Goal: Task Accomplishment & Management: Complete application form

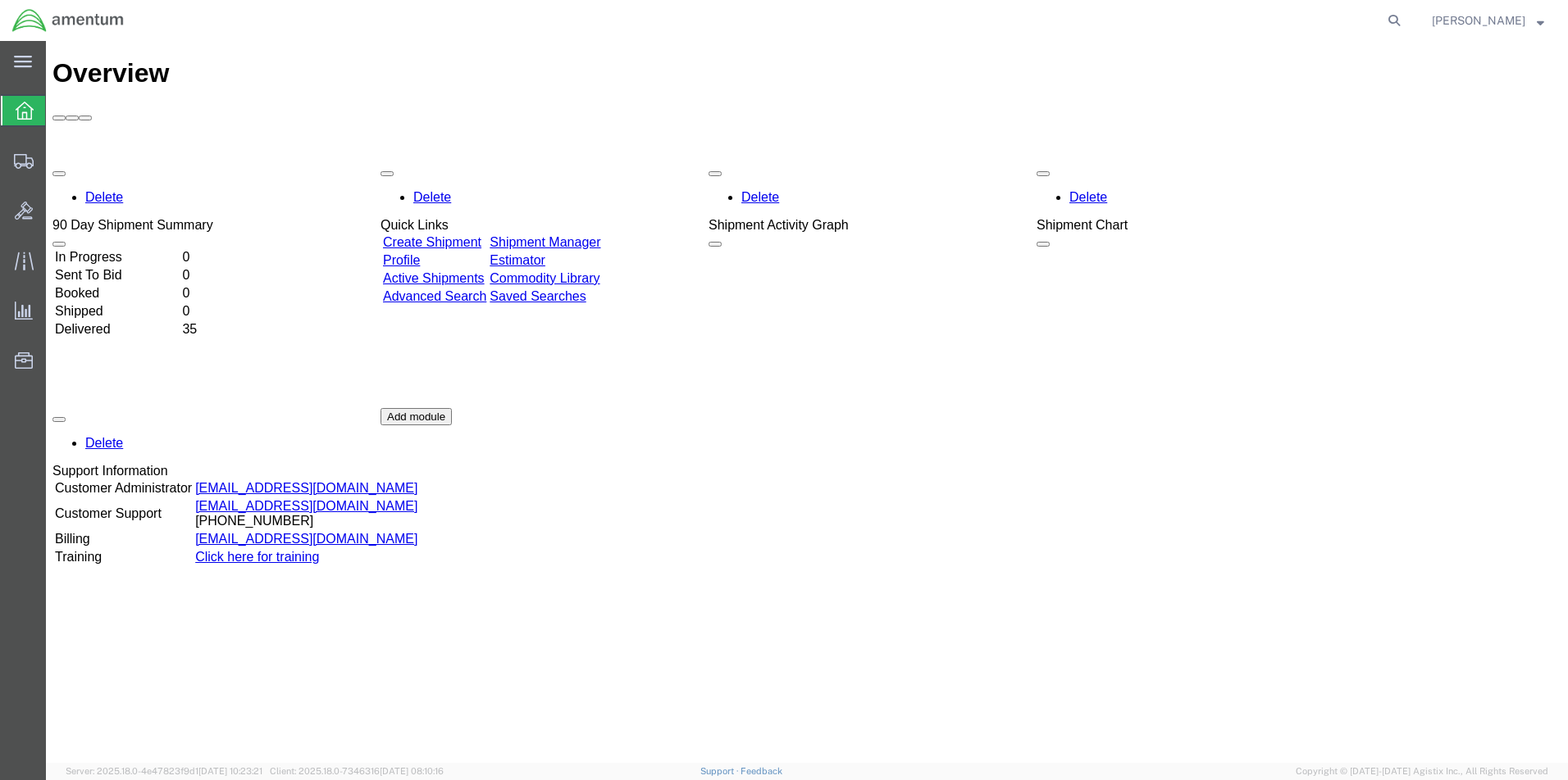
click at [451, 236] on link "Create Shipment" at bounding box center [432, 242] width 98 height 14
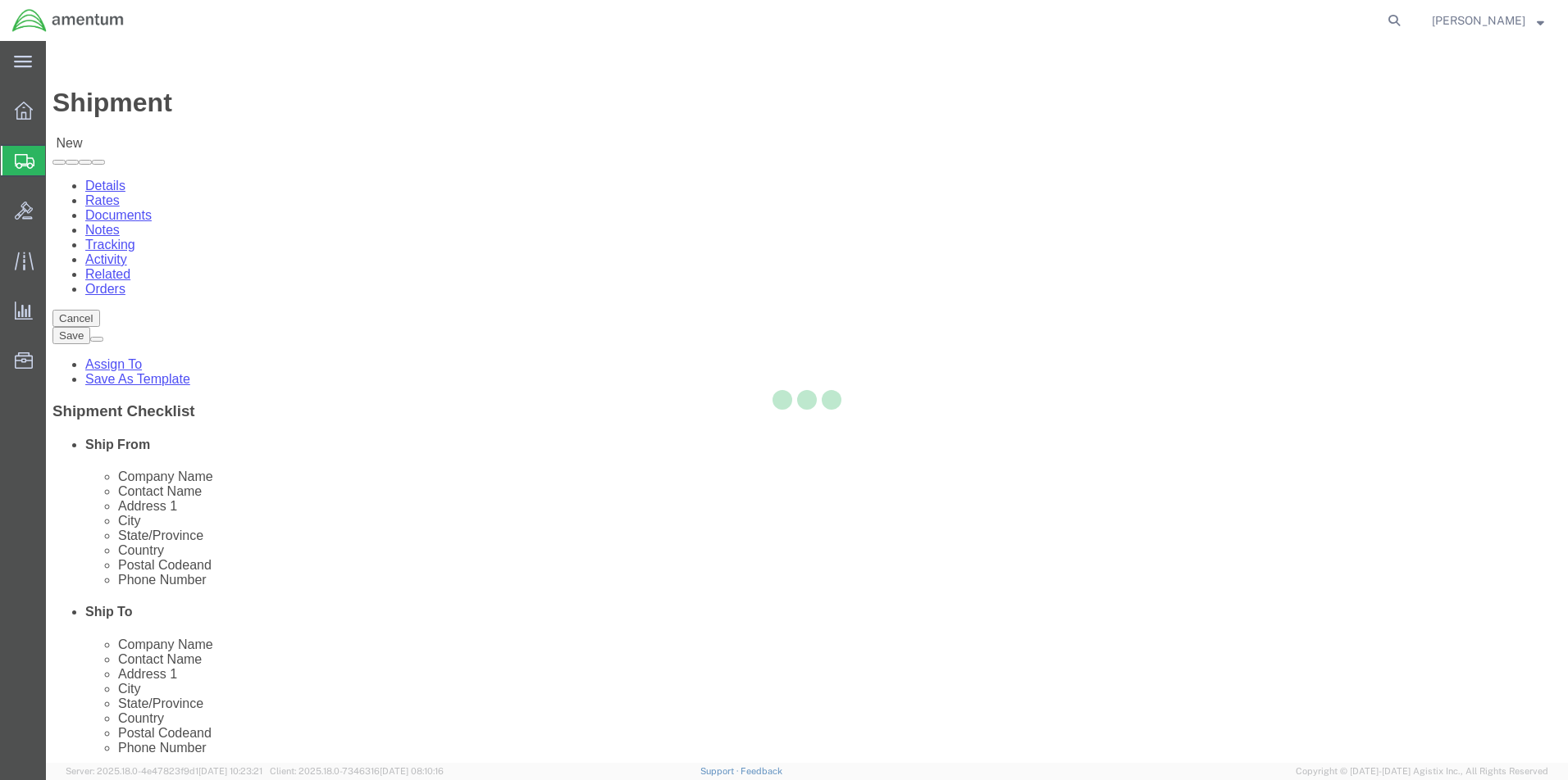
select select
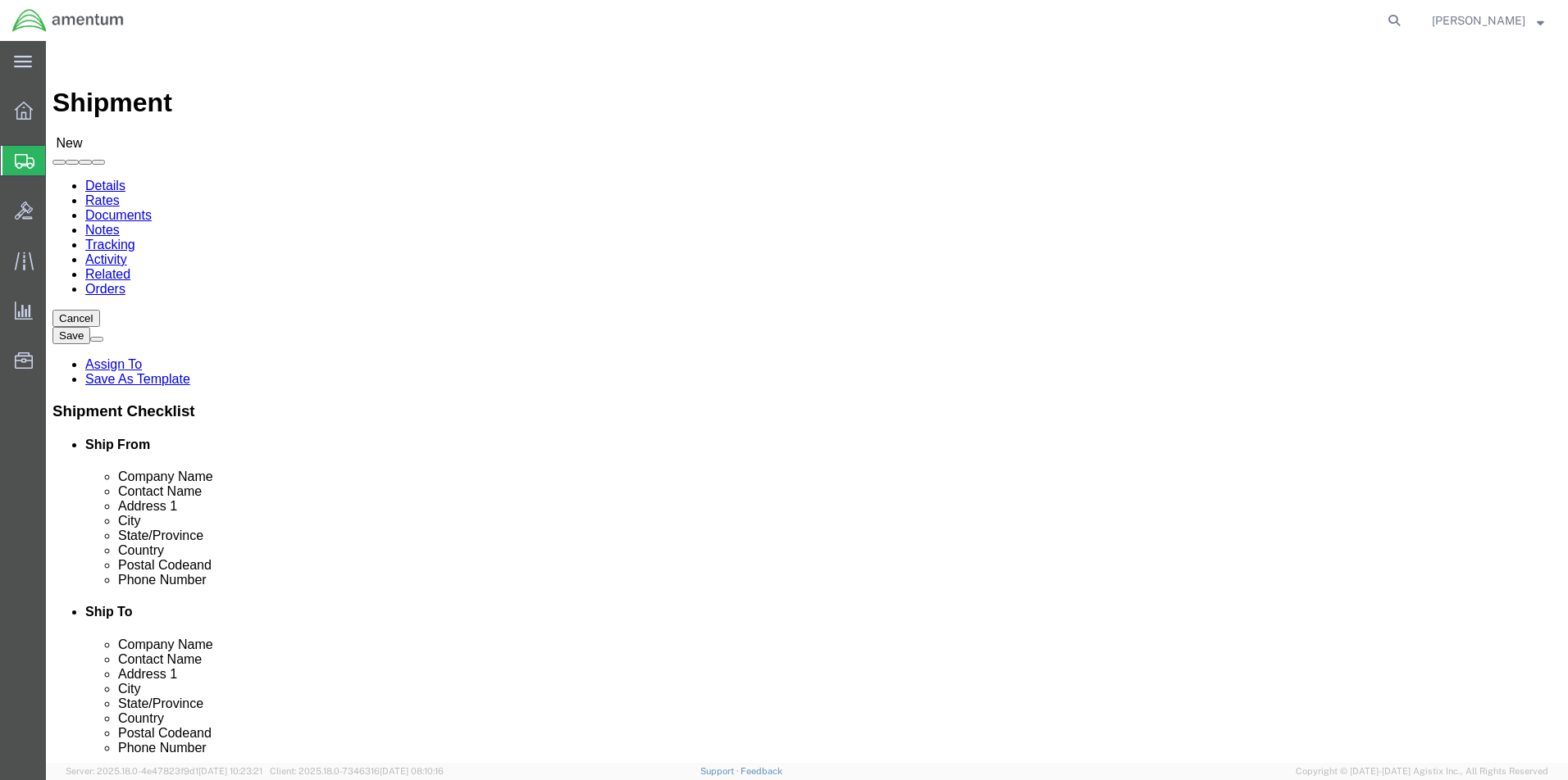
click input "text"
type input "[PERSON_NAME]"
click p "- Amentum - ([PERSON_NAME]) [STREET_ADDRESS][PERSON_NAME]"
select select
type input "Amentum"
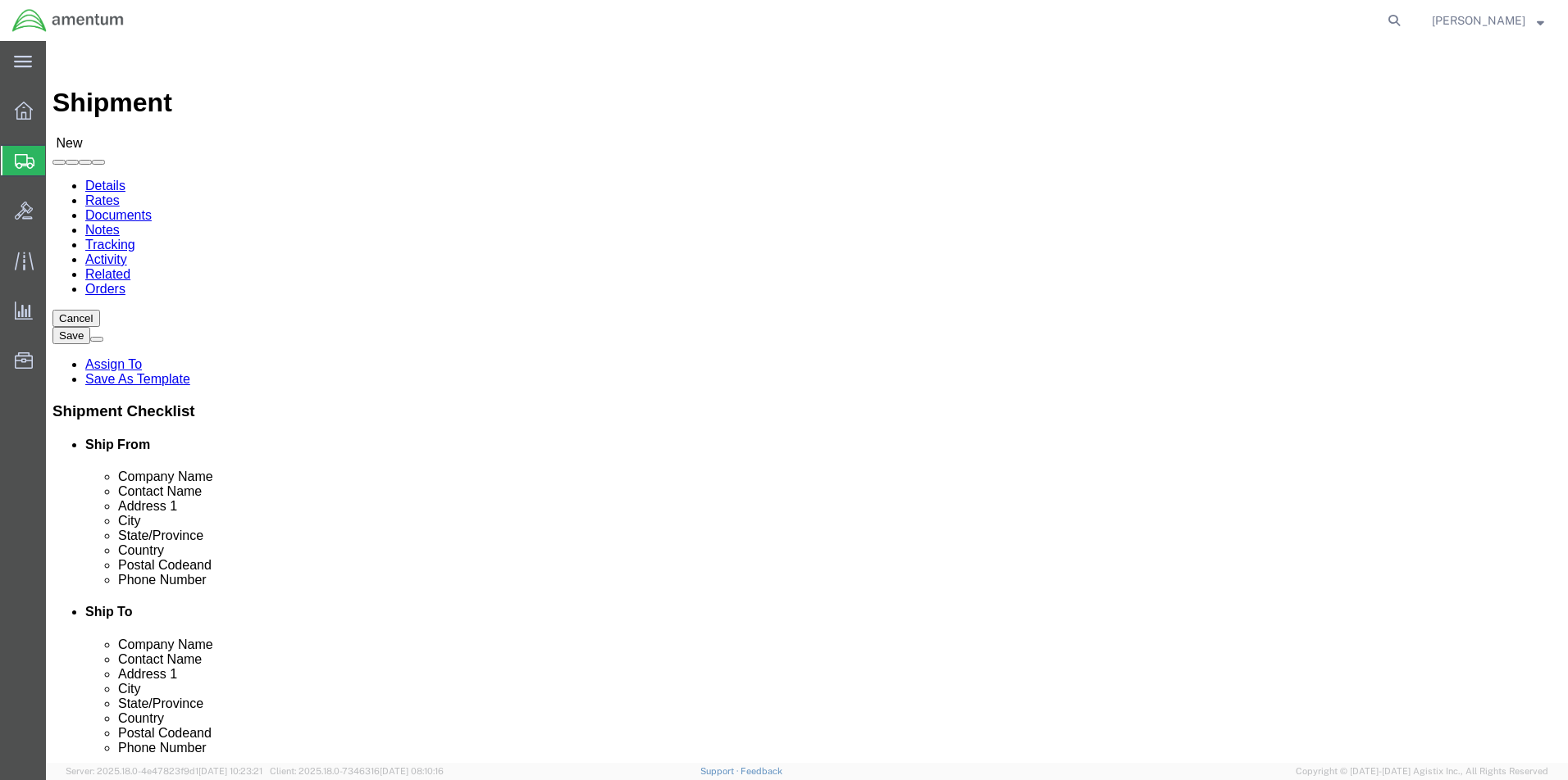
type input "[PERSON_NAME]"
type input "[GEOGRAPHIC_DATA]"
type input "BLDG 21"
type input "[PERSON_NAME]"
type input "92327"
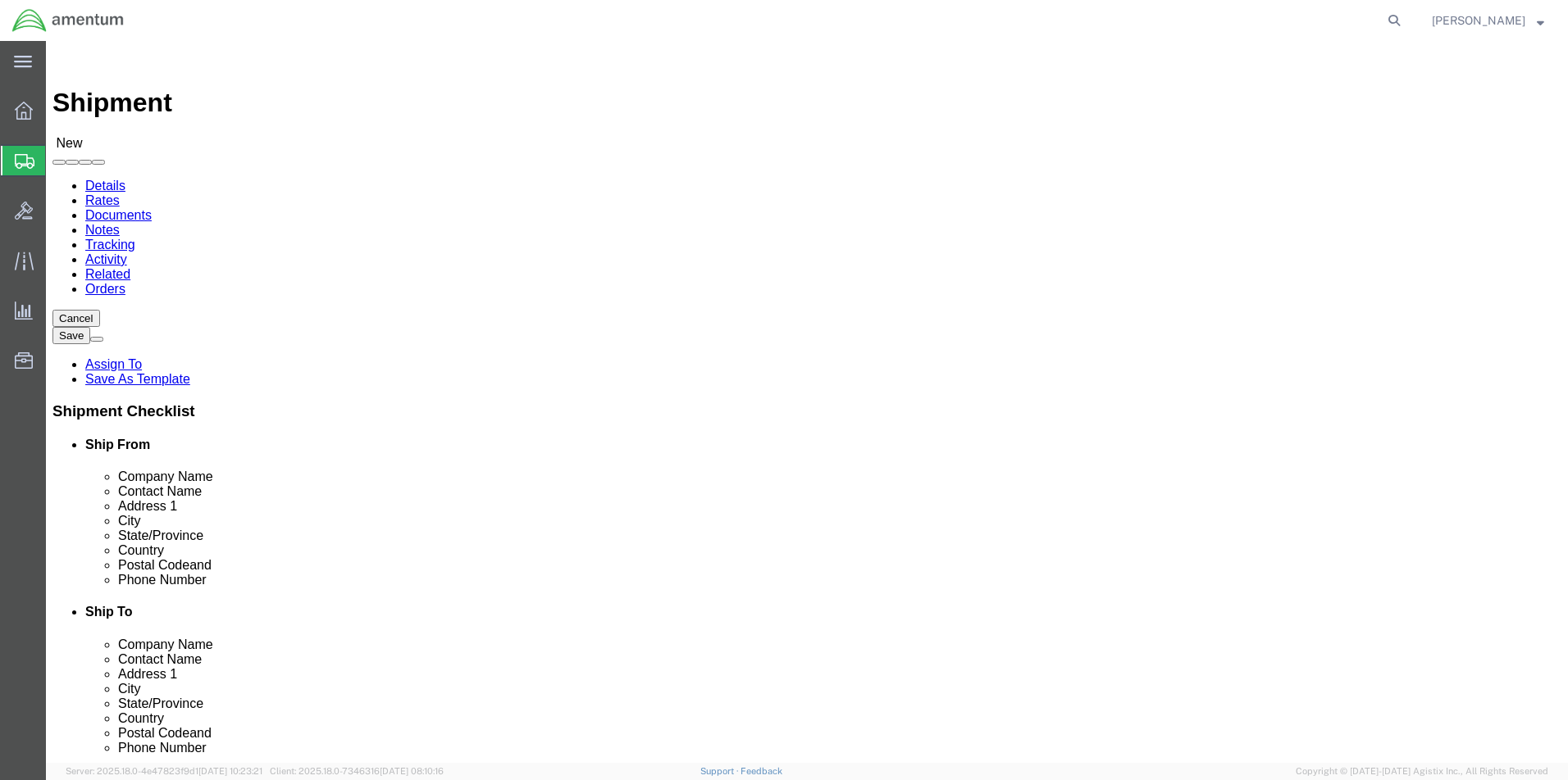
type input "[PHONE_NUMBER]"
type input "[PERSON_NAME][EMAIL_ADDRESS][PERSON_NAME][DOMAIN_NAME]"
checkbox input "true"
select select "CA"
type input "[PERSON_NAME]"
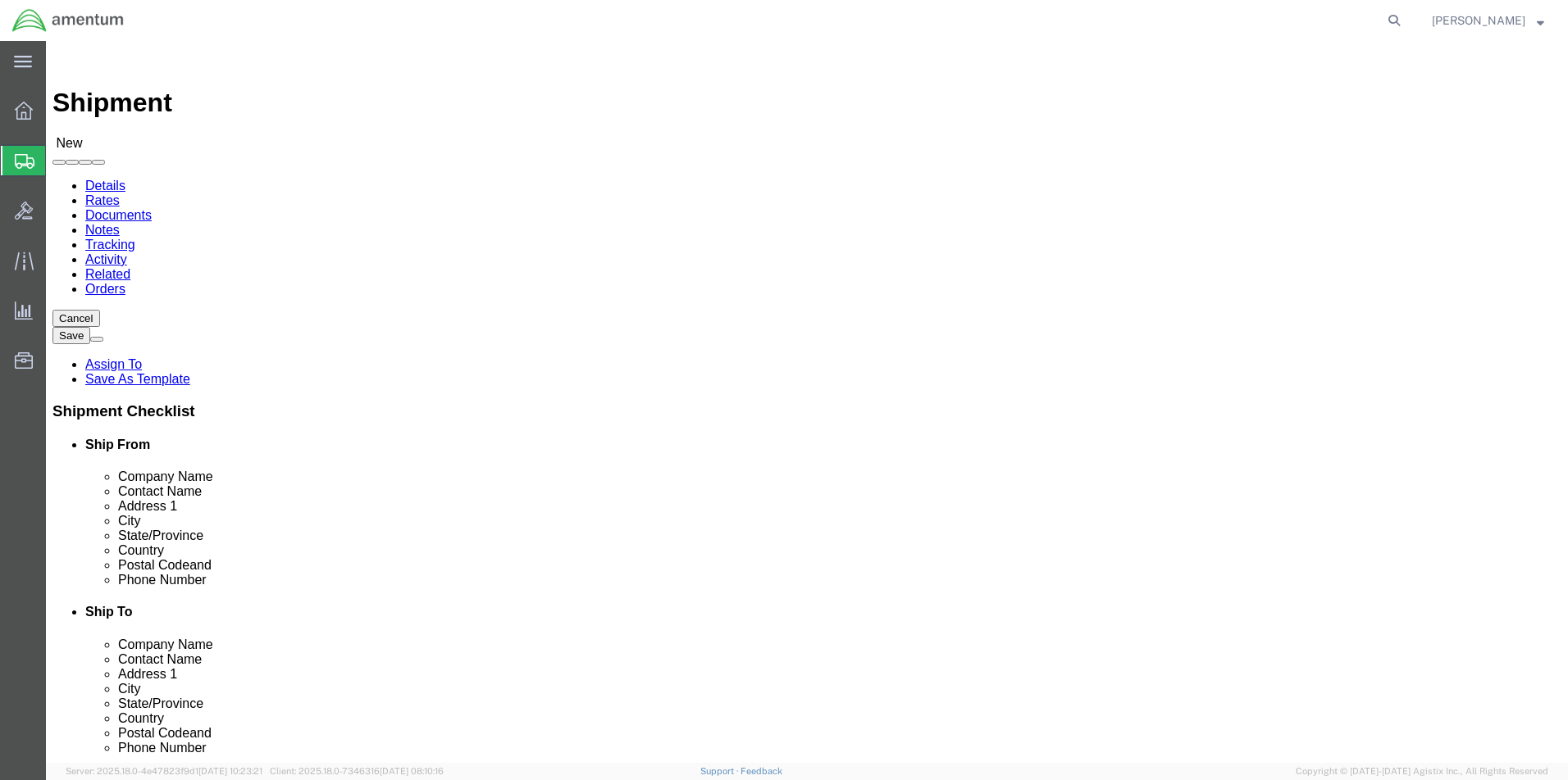
click input "text"
type input "[PERSON_NAME]"
click p "- Amentum- JBLM - ([PERSON_NAME]) [PERSON_NAME][STREET_ADDRESS], Joint Base [PE…"
select select
type input "Amentum- JBLM"
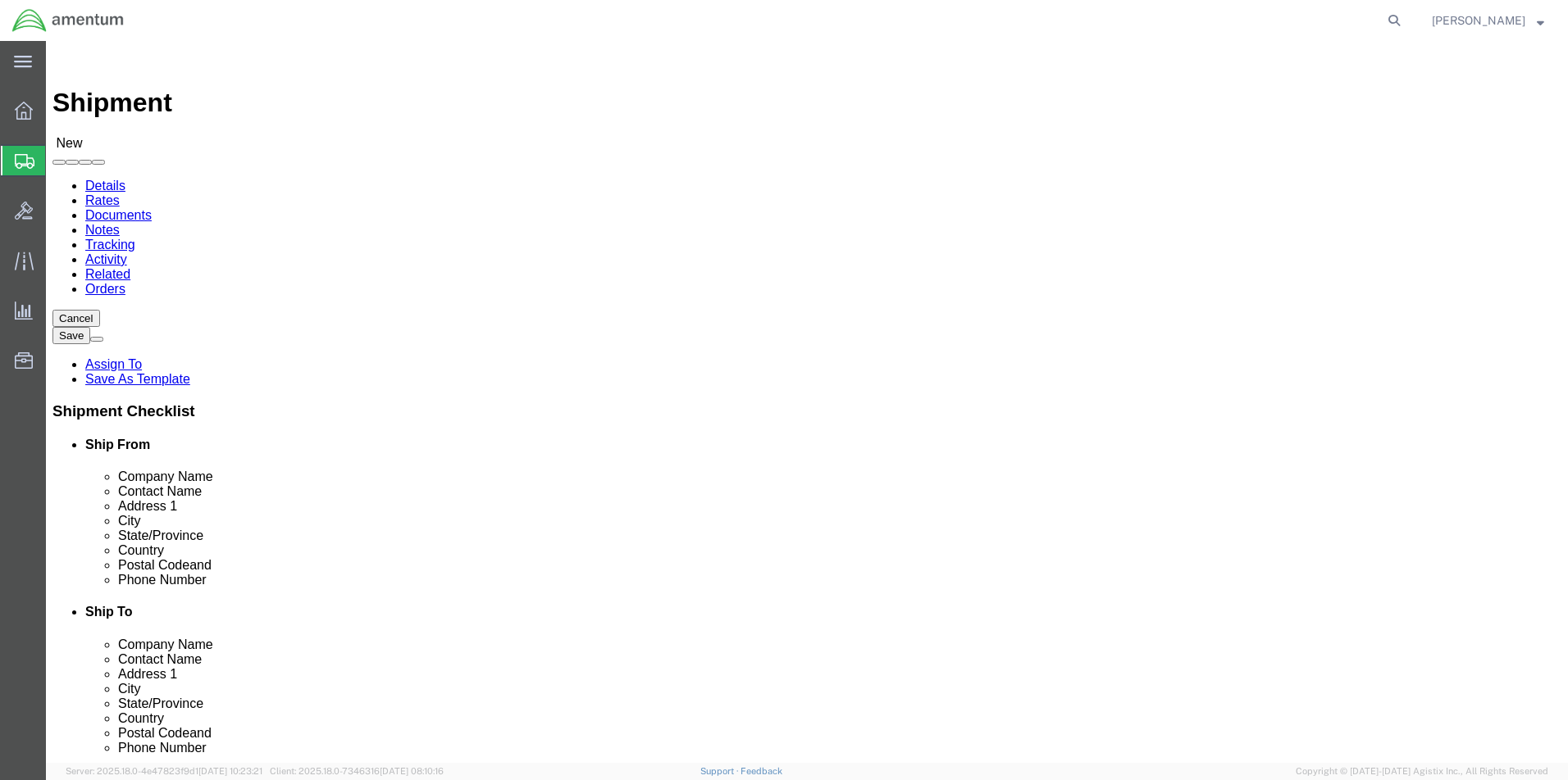
type input "[PERSON_NAME]"
type input "[STREET_ADDRESS]"
type input "Joint Base [PERSON_NAME]"
type input "98433"
type input "2539676550"
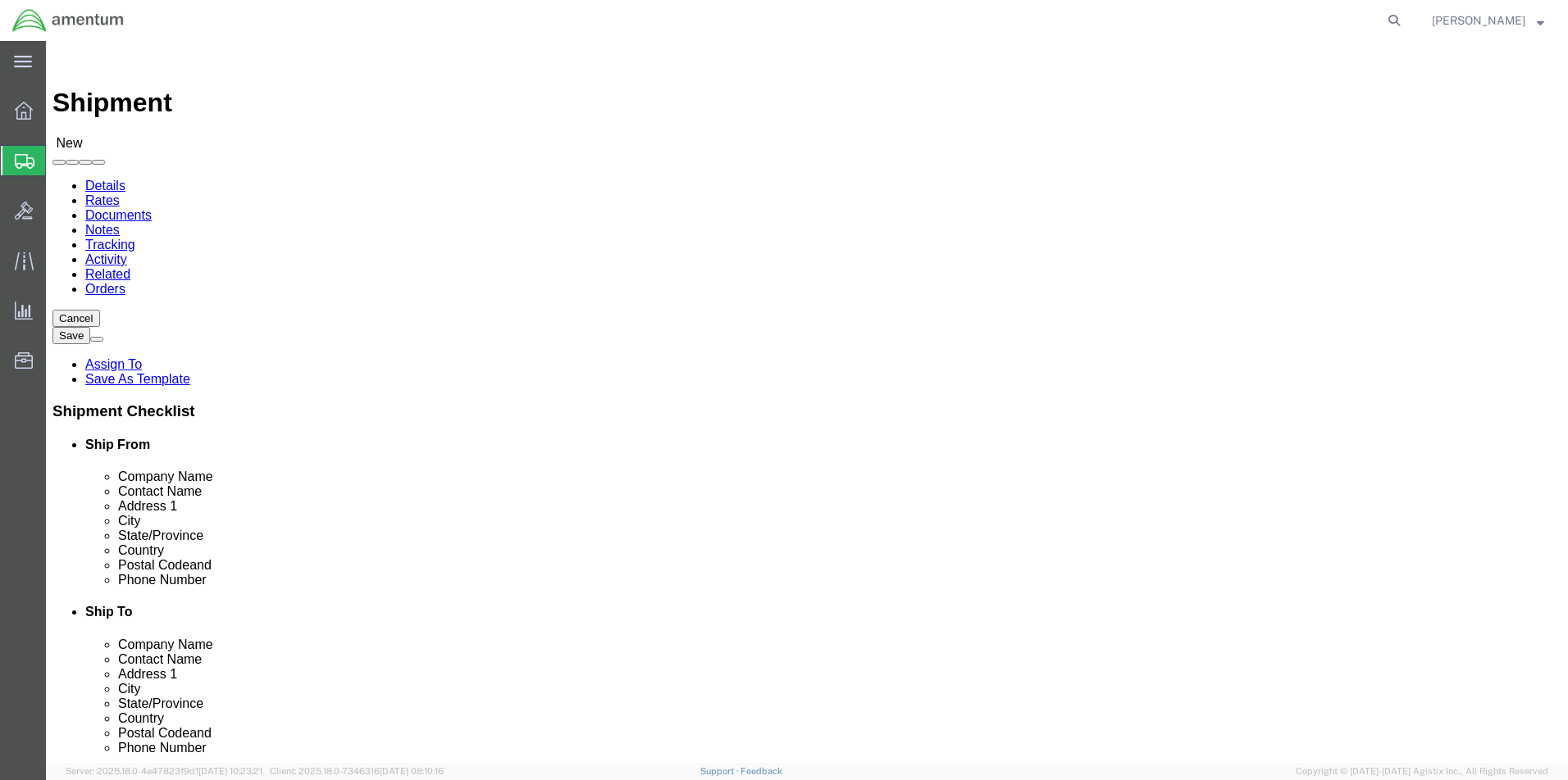
type input "[PERSON_NAME][EMAIL_ADDRESS][PERSON_NAME][DOMAIN_NAME]"
checkbox input "true"
select select "WA"
type input "[PERSON_NAME]"
drag, startPoint x: 1009, startPoint y: 591, endPoint x: 833, endPoint y: 595, distance: 176.0
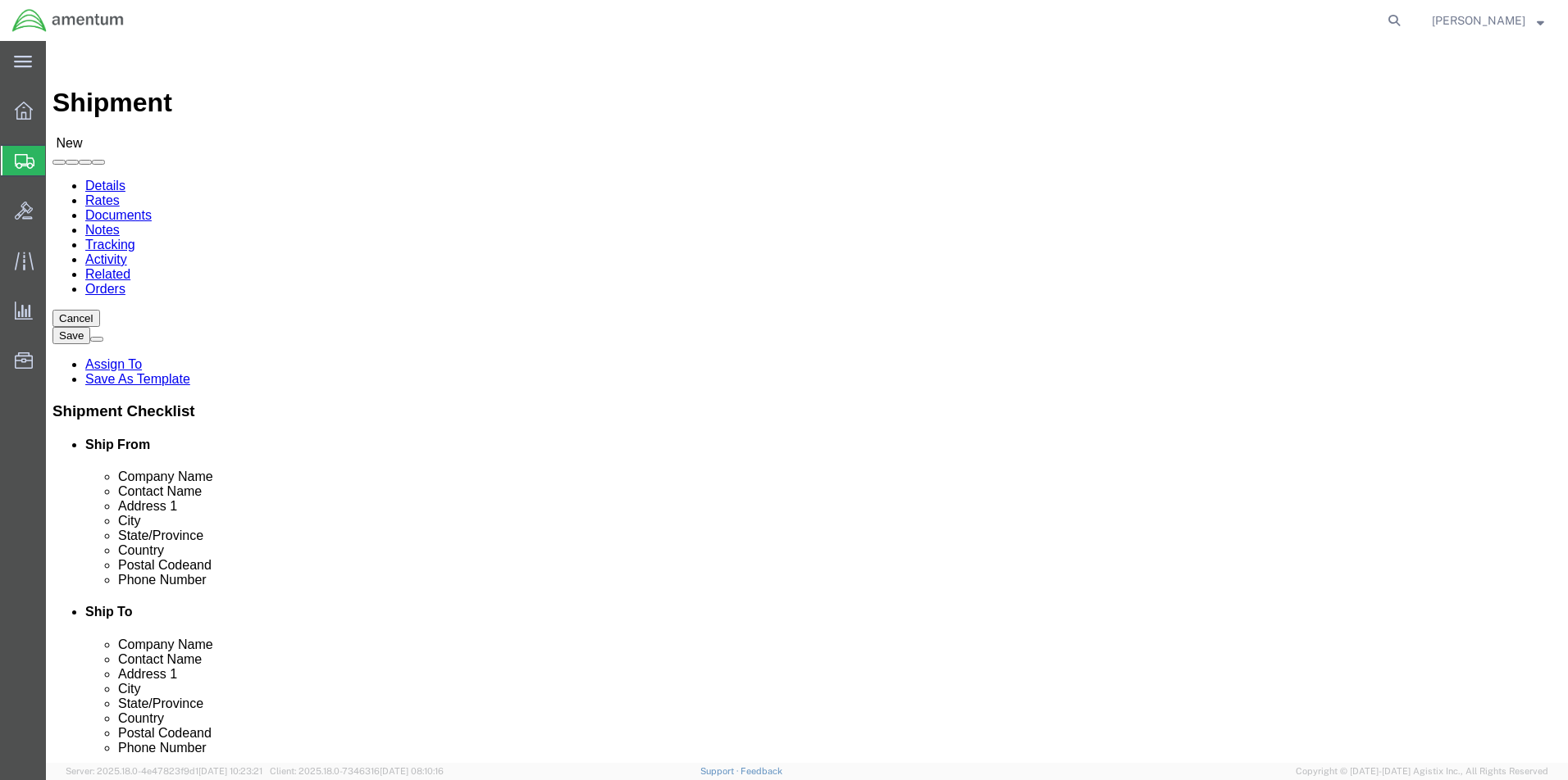
click input "[PERSON_NAME][EMAIL_ADDRESS][PERSON_NAME][DOMAIN_NAME]"
click input "text"
paste input "[PERSON_NAME][EMAIL_ADDRESS][DOMAIN_NAME]"
type input "[PERSON_NAME][EMAIL_ADDRESS][DOMAIN_NAME]"
click input "text"
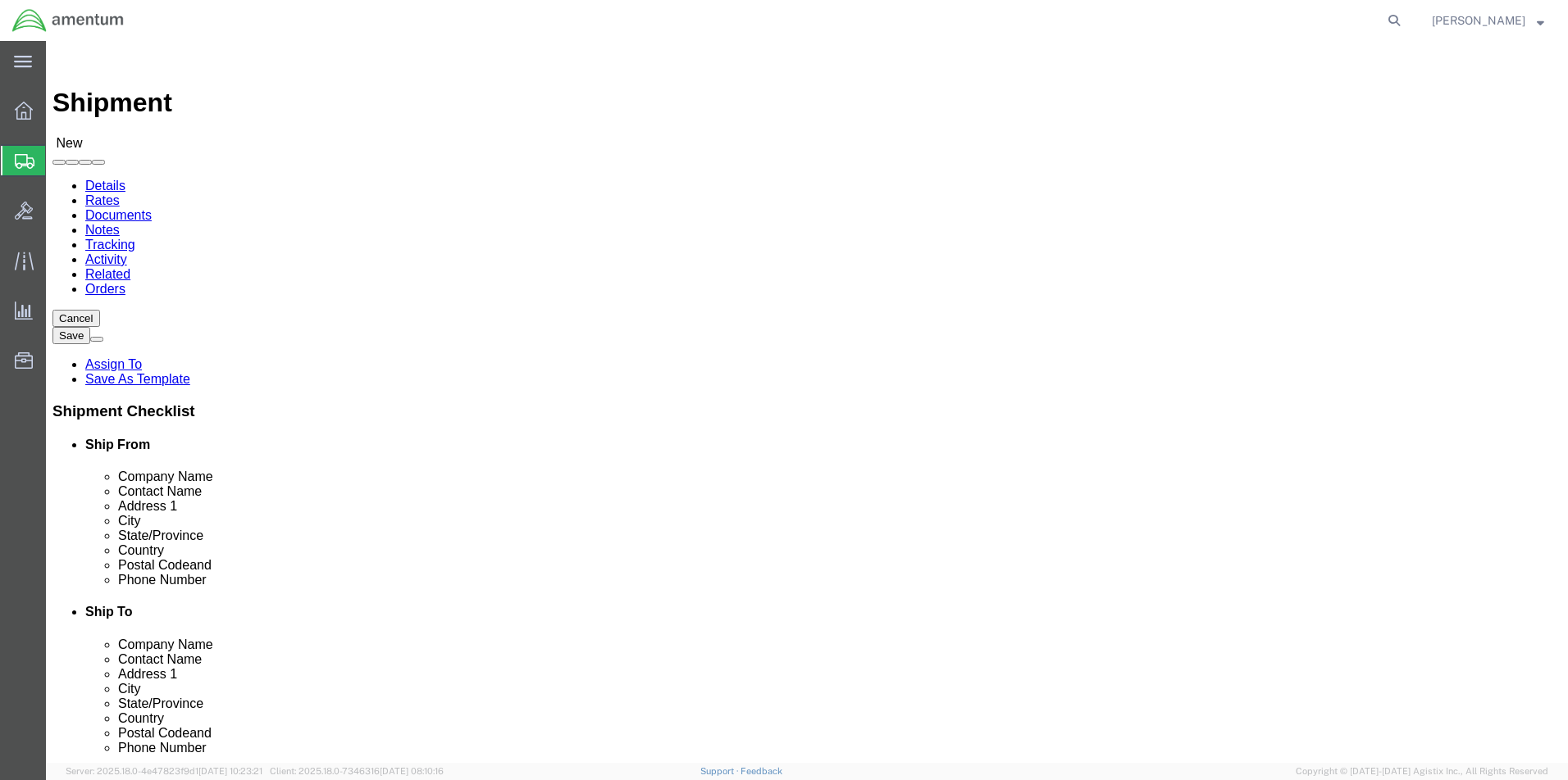
scroll to position [574, 0]
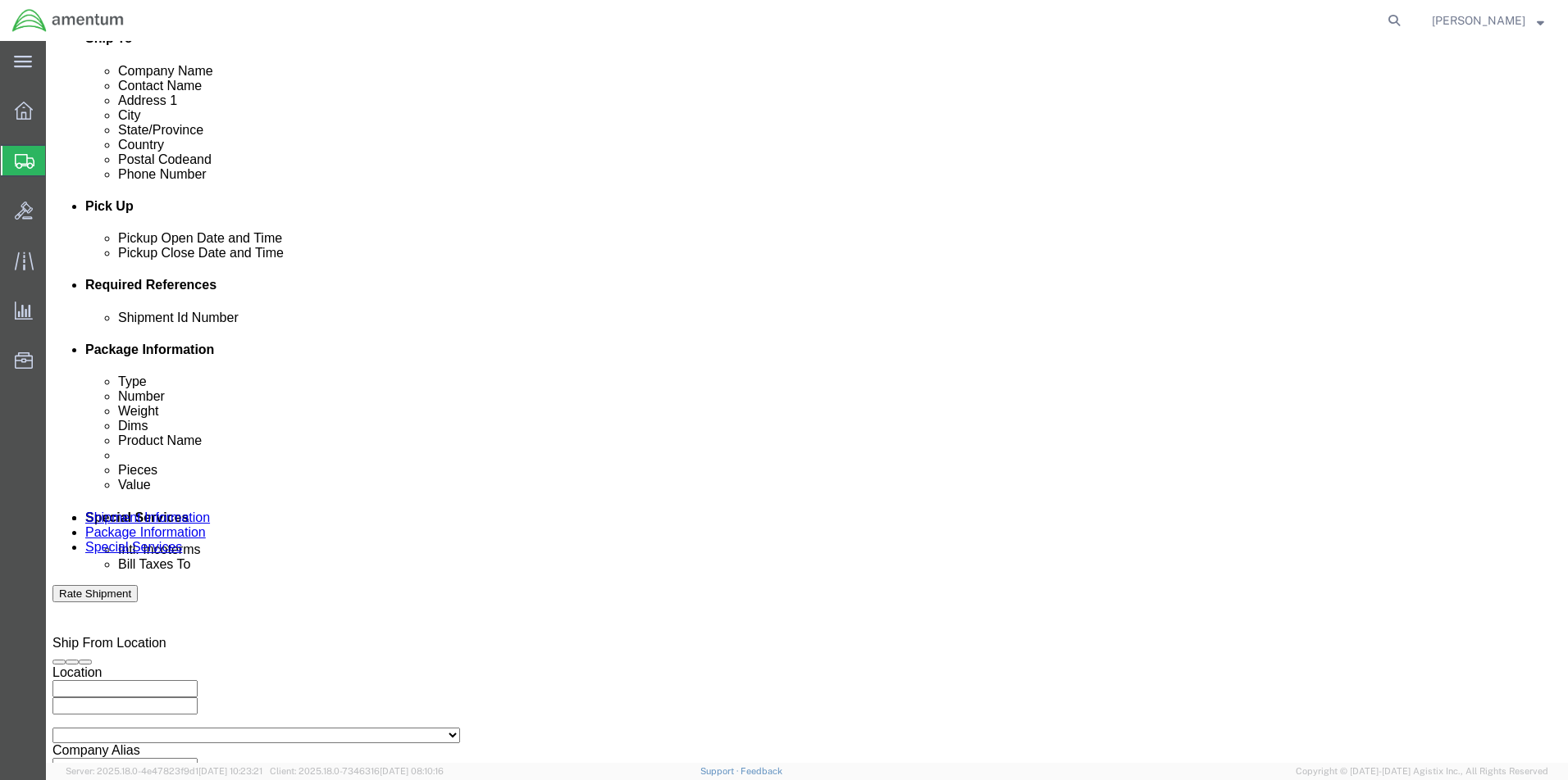
type input "2521AW"
click button "Continue"
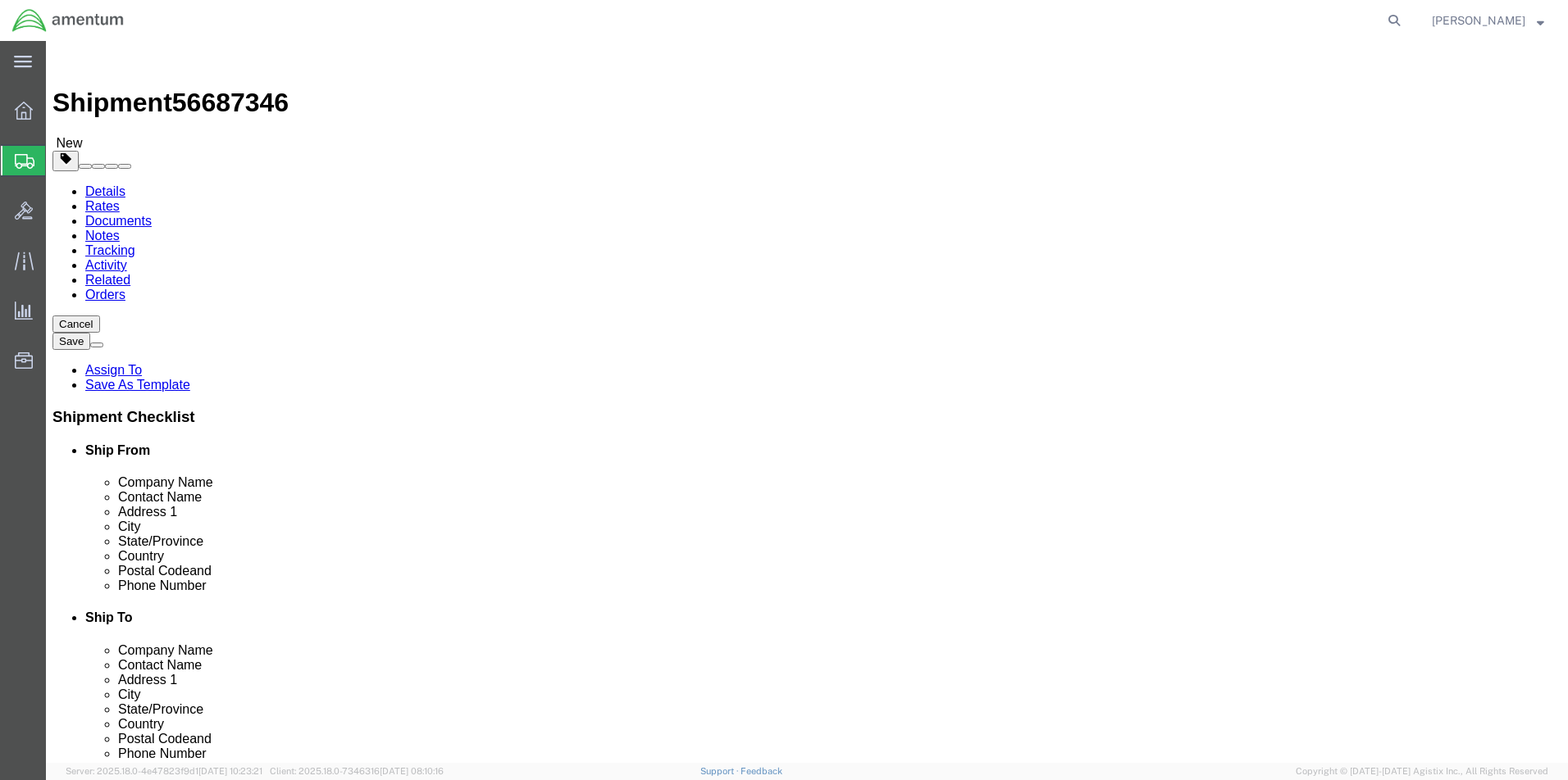
select select "CASE"
click input "text"
type input "2"
type input "32"
click input "text"
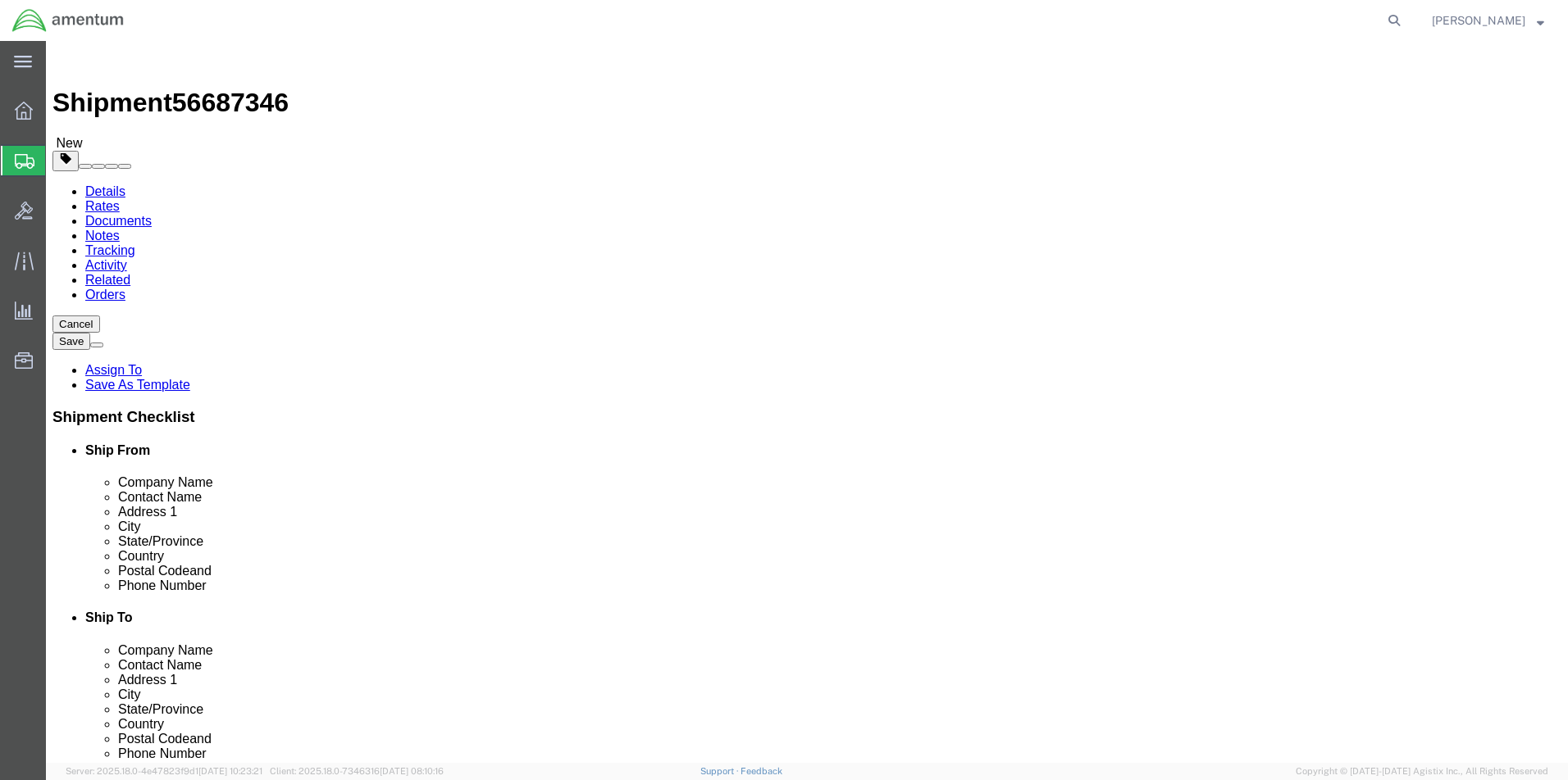
type input "24"
click input "text"
type input "13"
click input "0.00"
type input "0"
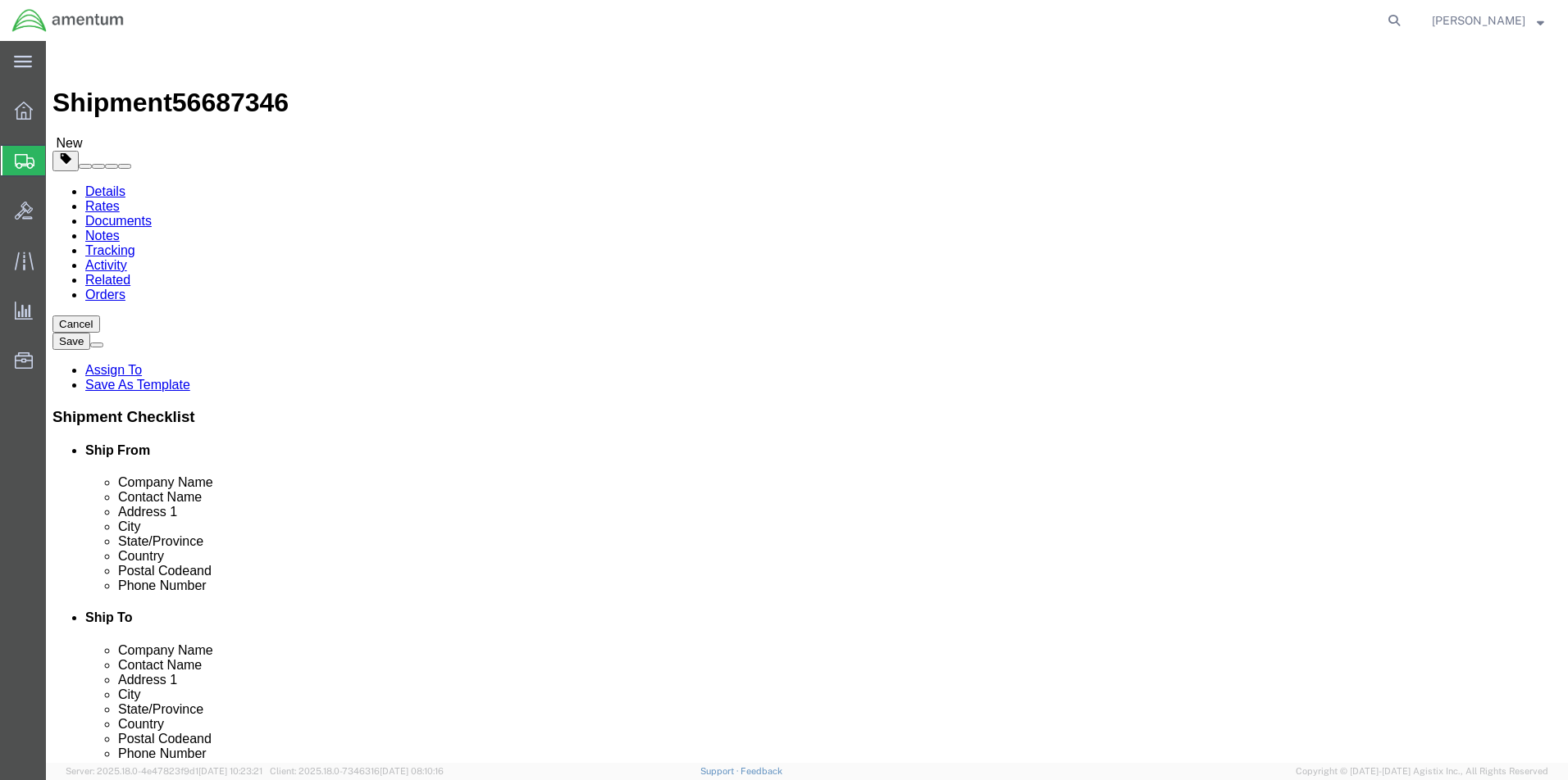
type input "28.0"
click span
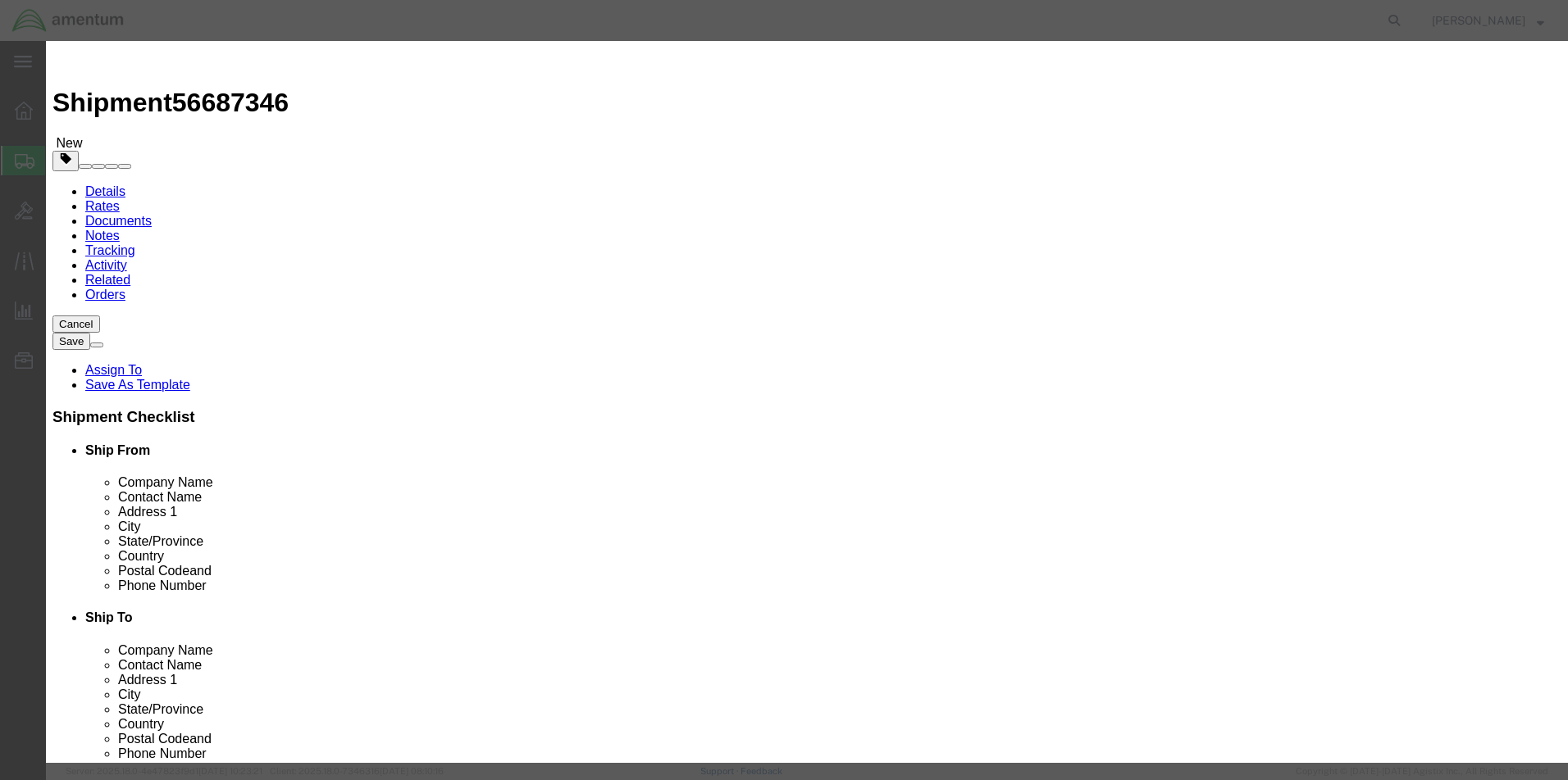
click input "text"
type input "NRP MONITOR"
click input "0"
type input "1"
click input "text"
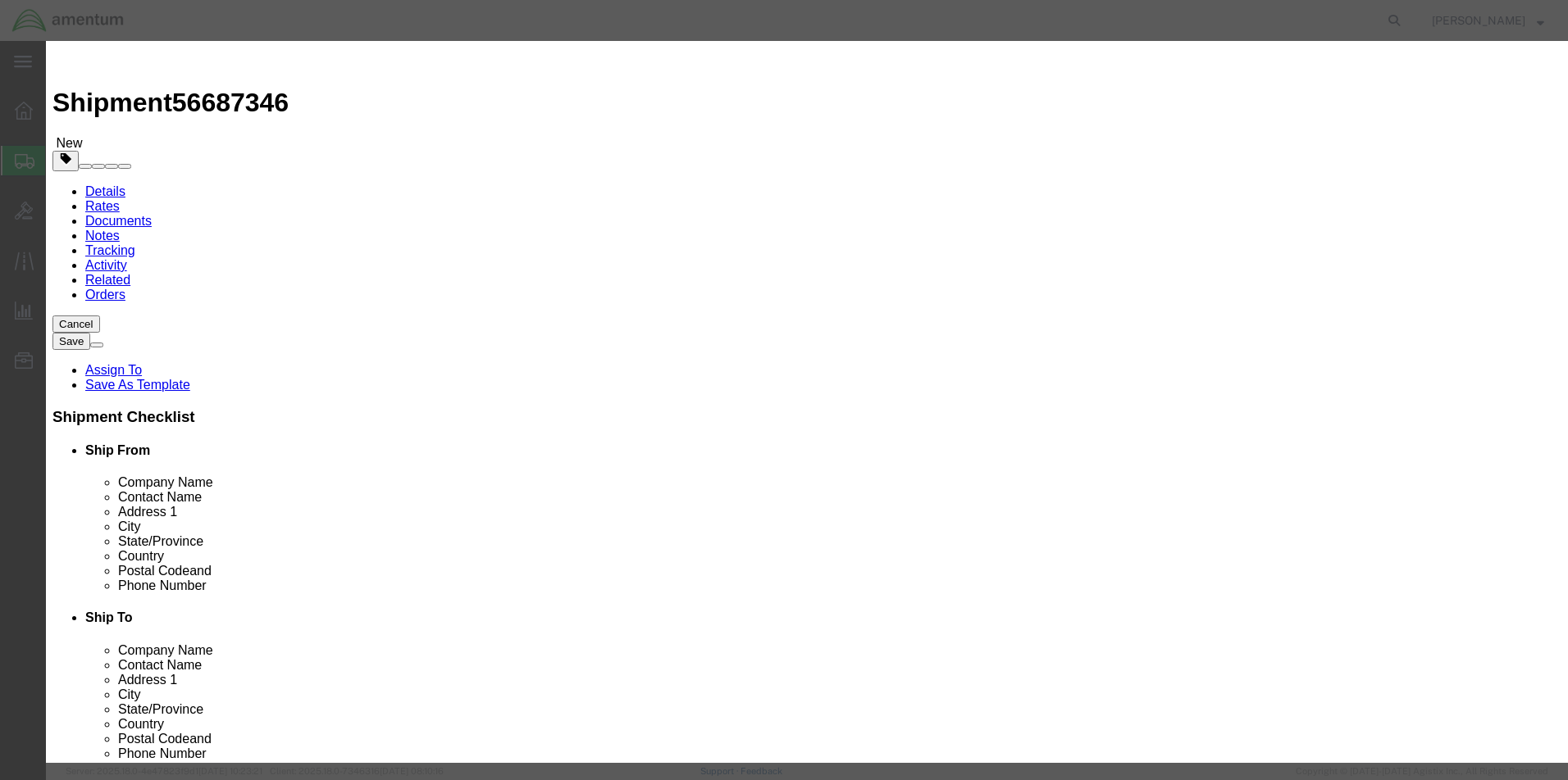
type input "5.00"
select select "50"
click button "Save & Close"
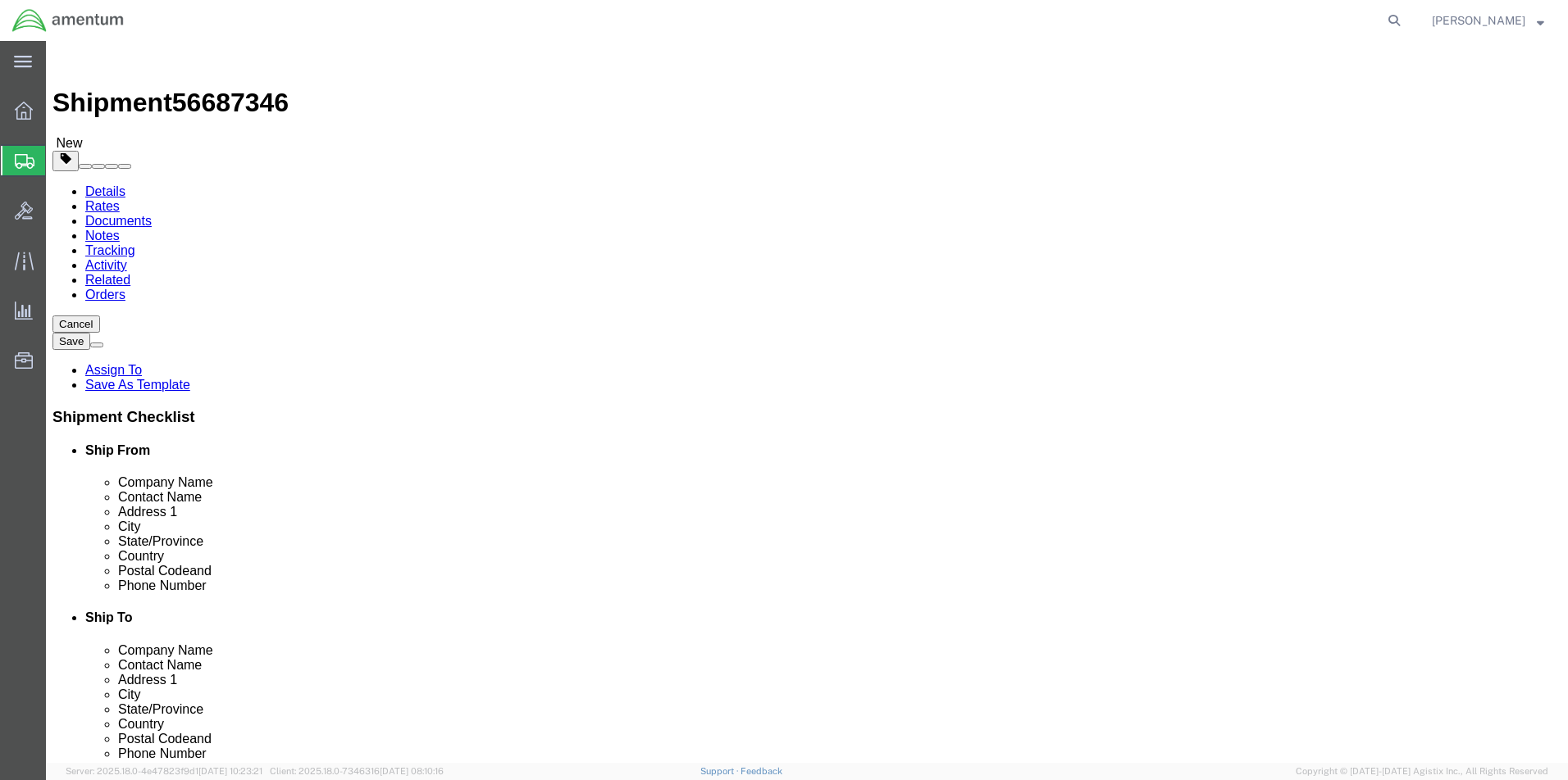
click button "Rate Shipment"
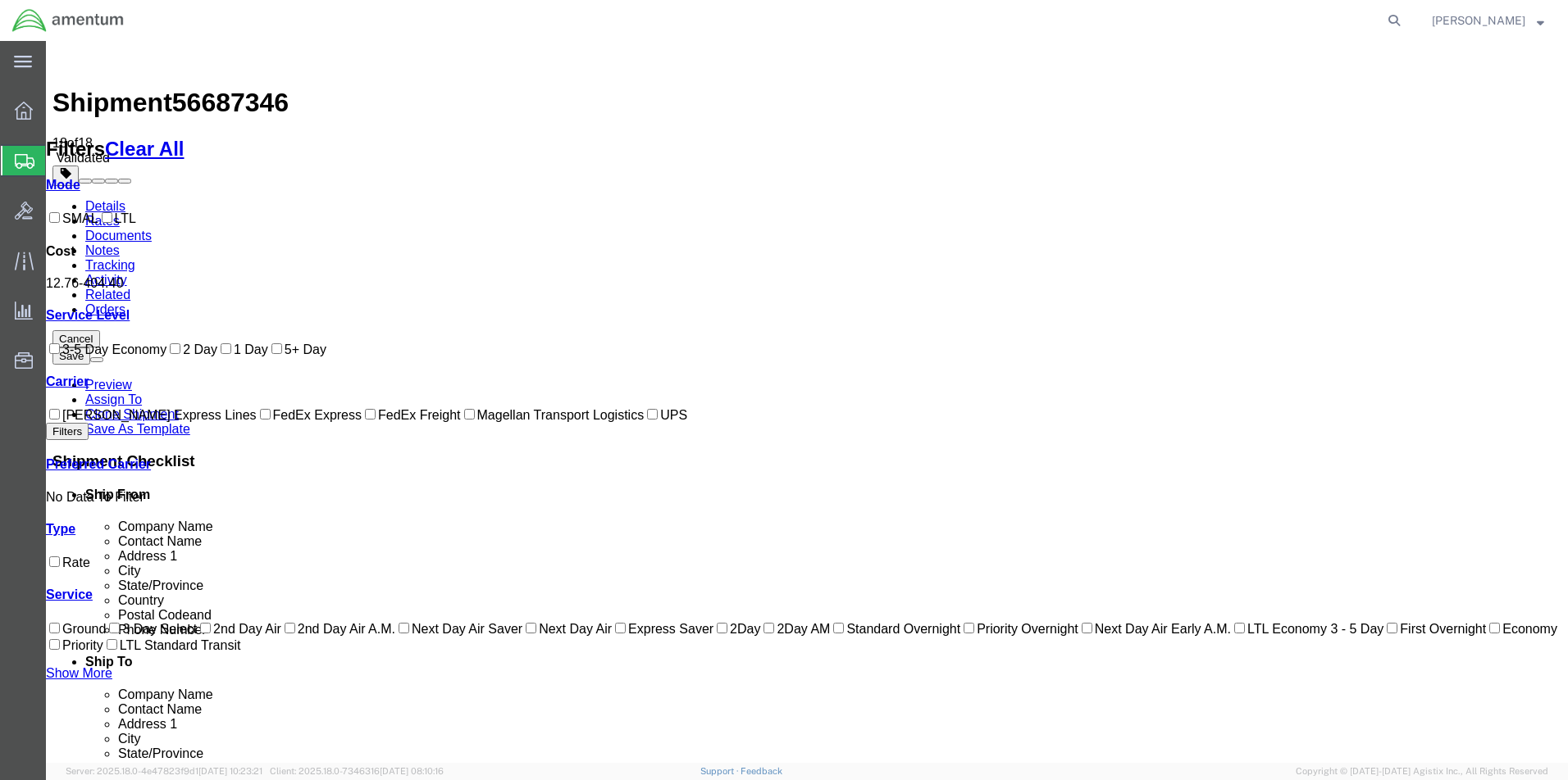
scroll to position [103, 0]
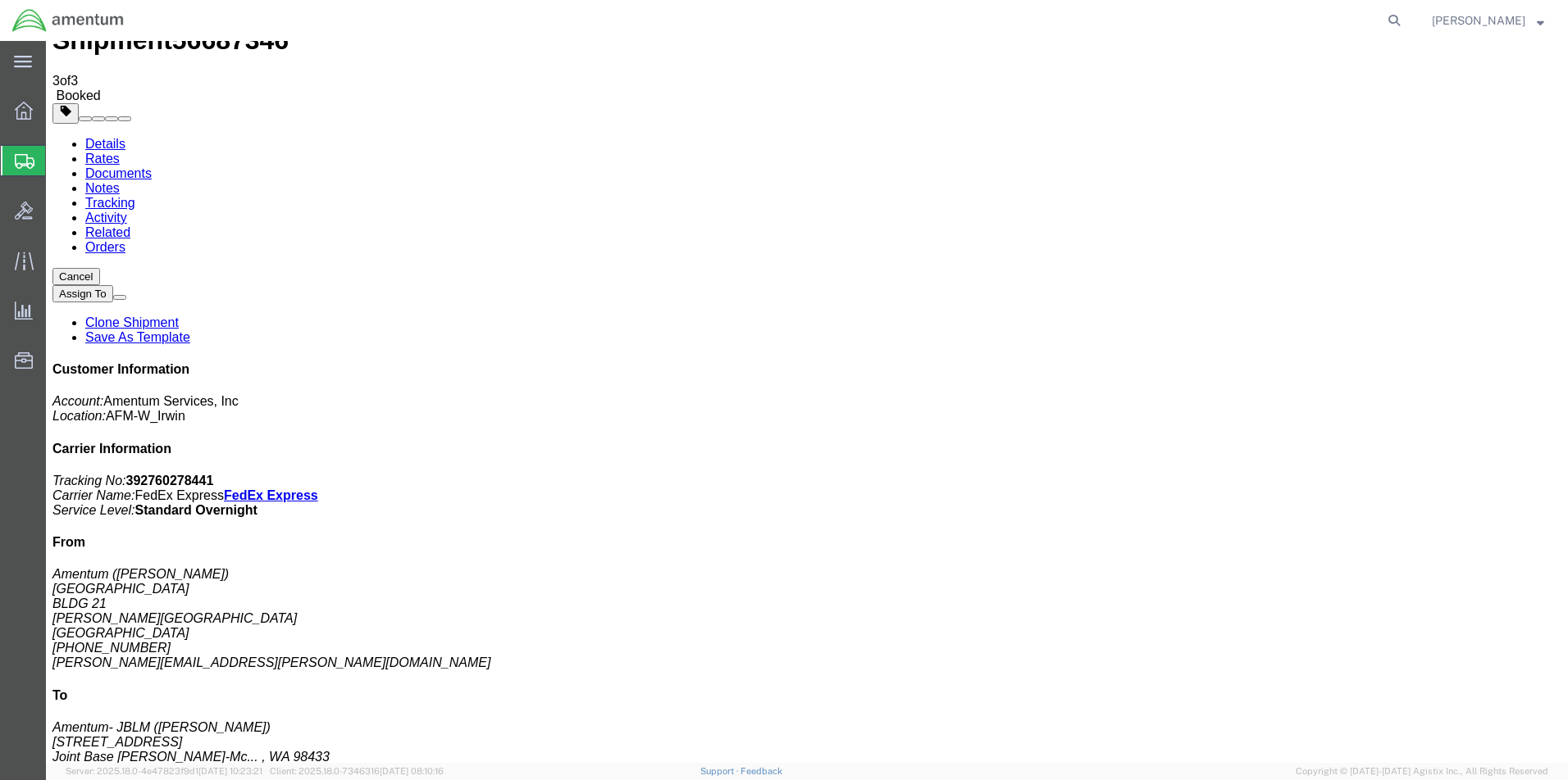
scroll to position [0, 0]
